Goal: Check status: Check status

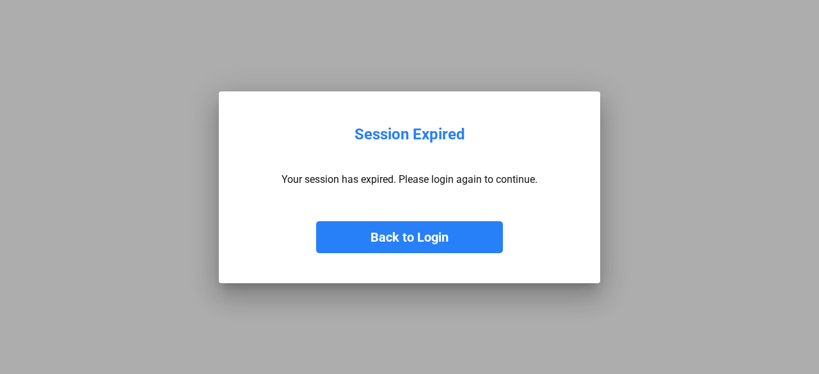
click at [421, 246] on button "Back to Login" at bounding box center [409, 237] width 187 height 32
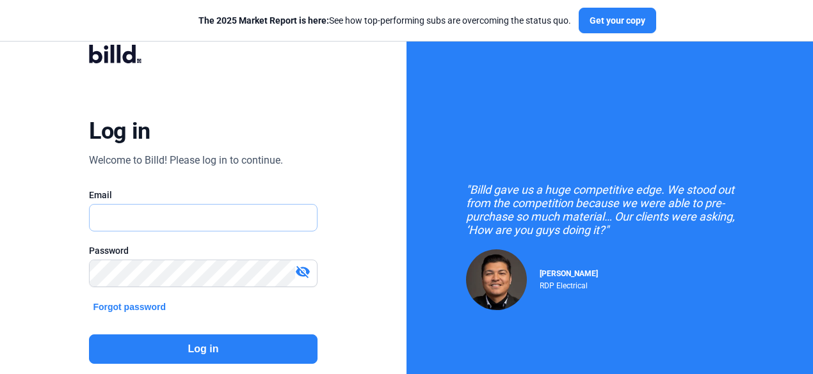
type input "[EMAIL_ADDRESS][DOMAIN_NAME]"
click at [236, 343] on button "Log in" at bounding box center [203, 349] width 228 height 29
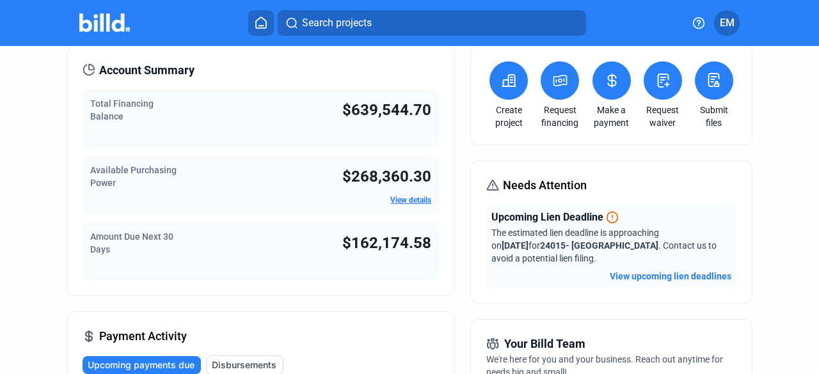
scroll to position [64, 0]
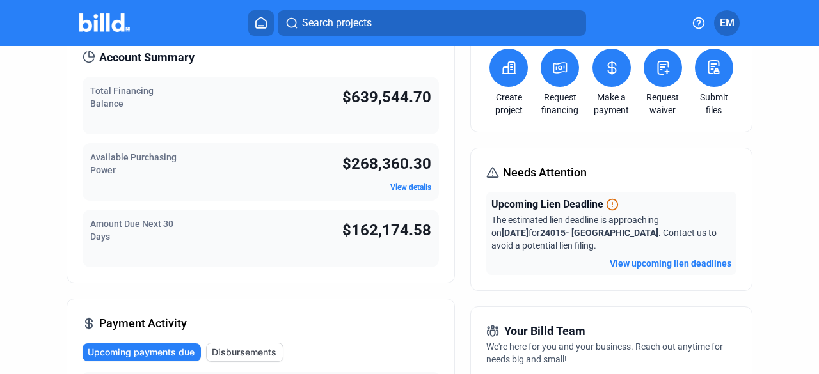
click at [635, 264] on button "View upcoming lien deadlines" at bounding box center [671, 263] width 122 height 13
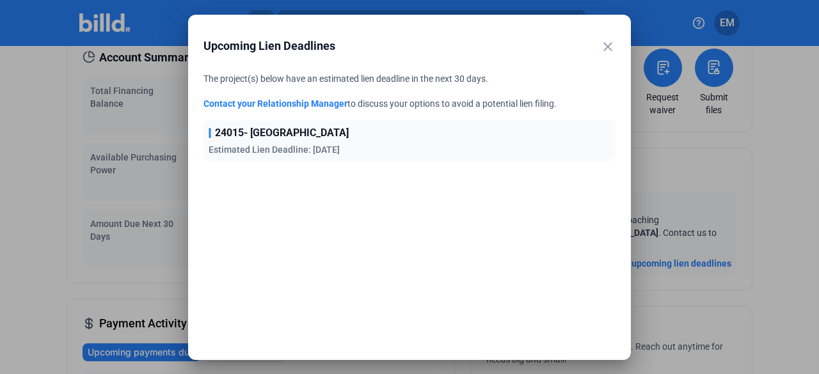
click at [612, 46] on mat-icon "close" at bounding box center [607, 46] width 15 height 15
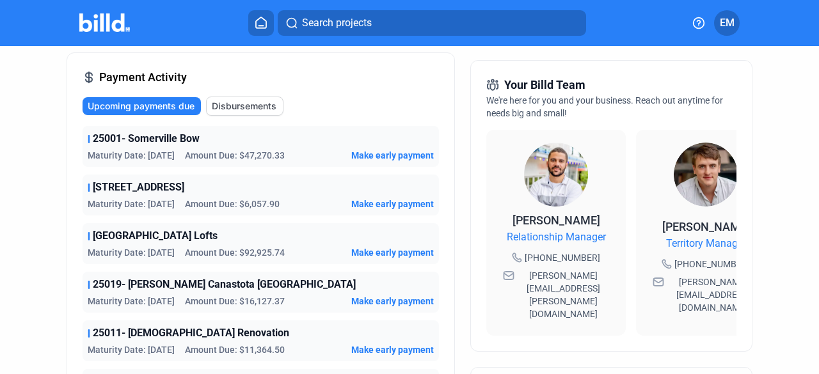
scroll to position [384, 0]
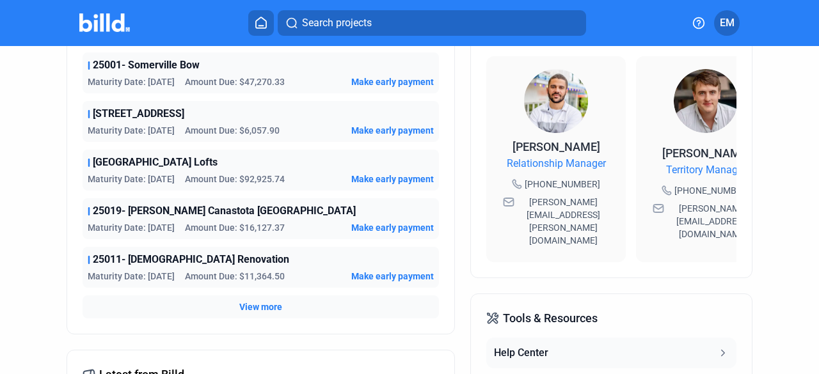
click at [270, 308] on span "View more" at bounding box center [260, 307] width 43 height 13
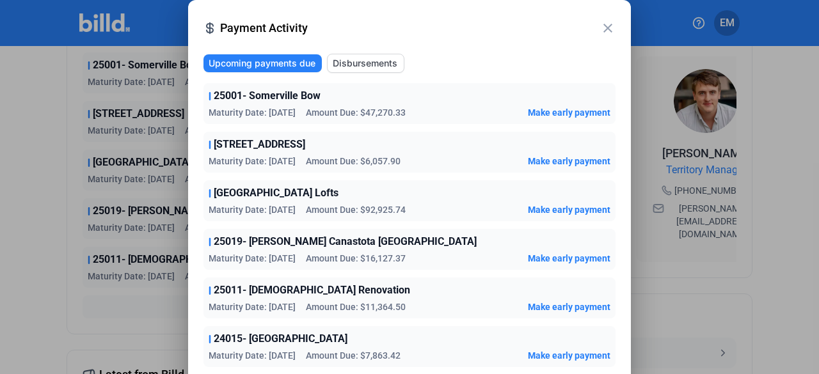
click at [614, 26] on mat-icon "close" at bounding box center [607, 27] width 15 height 15
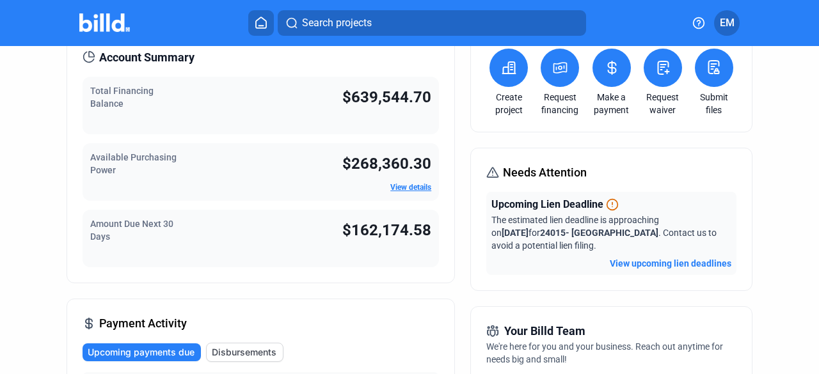
scroll to position [0, 0]
